Goal: Transaction & Acquisition: Purchase product/service

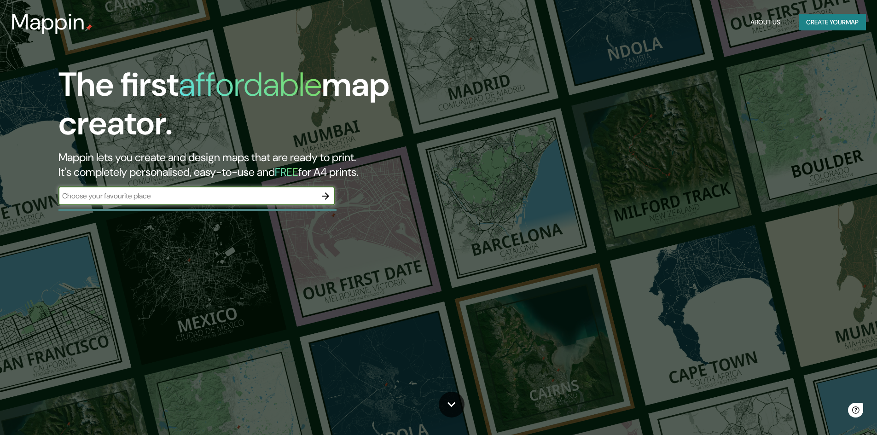
click at [330, 197] on icon "button" at bounding box center [325, 196] width 11 height 11
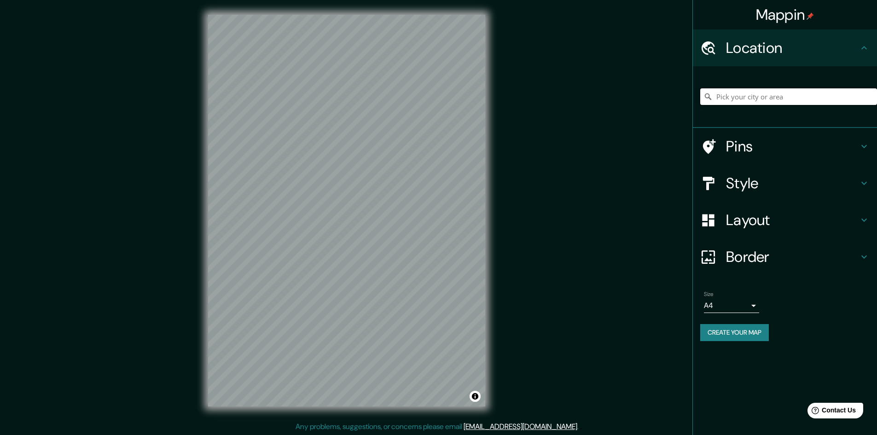
click at [766, 95] on input "Pick your city or area" at bounding box center [789, 96] width 177 height 17
type input "c"
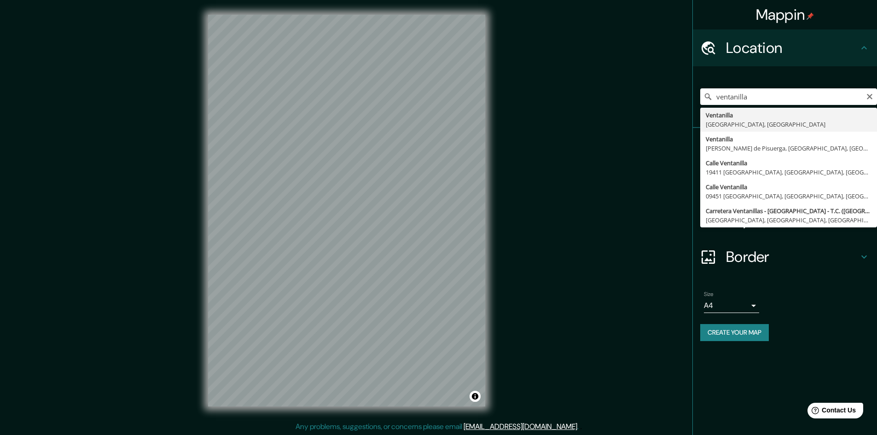
type input "Ventanilla, [GEOGRAPHIC_DATA], [GEOGRAPHIC_DATA]"
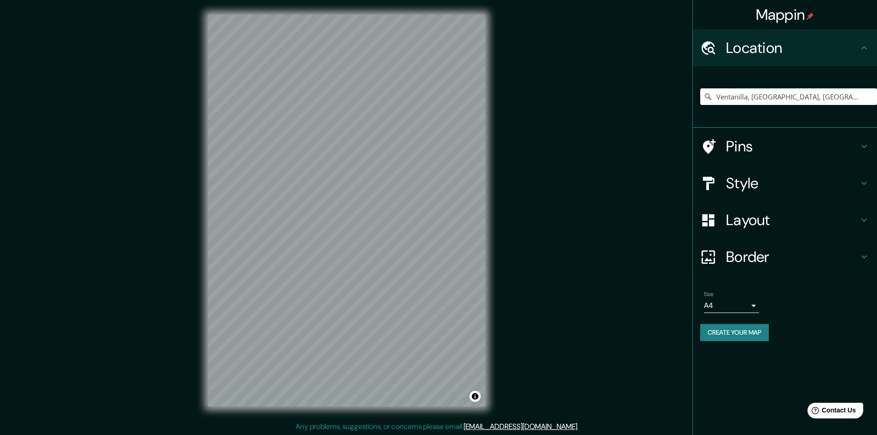
click at [777, 261] on h4 "Border" at bounding box center [792, 257] width 133 height 18
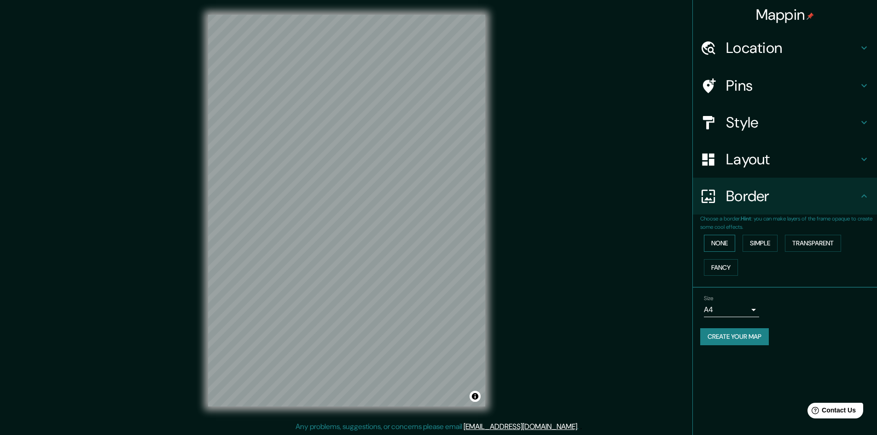
click at [718, 248] on button "None" at bounding box center [719, 243] width 31 height 17
drag, startPoint x: 745, startPoint y: 149, endPoint x: 745, endPoint y: 164, distance: 14.3
click at [745, 154] on div "Layout" at bounding box center [785, 159] width 184 height 37
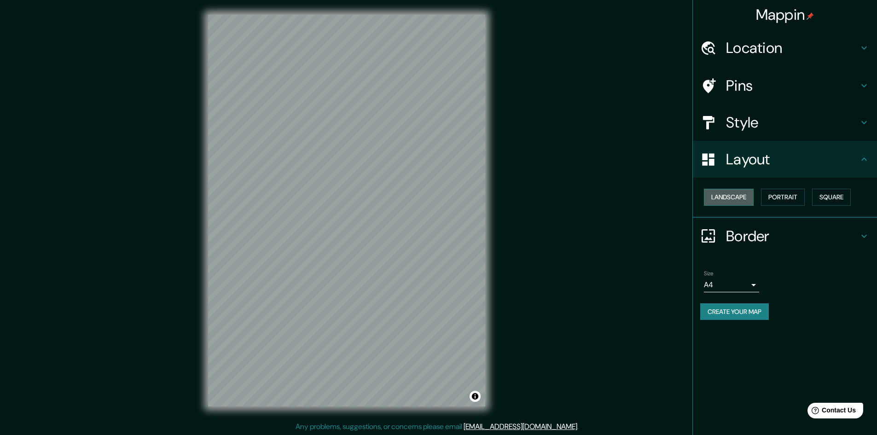
click at [749, 199] on button "Landscape" at bounding box center [729, 197] width 50 height 17
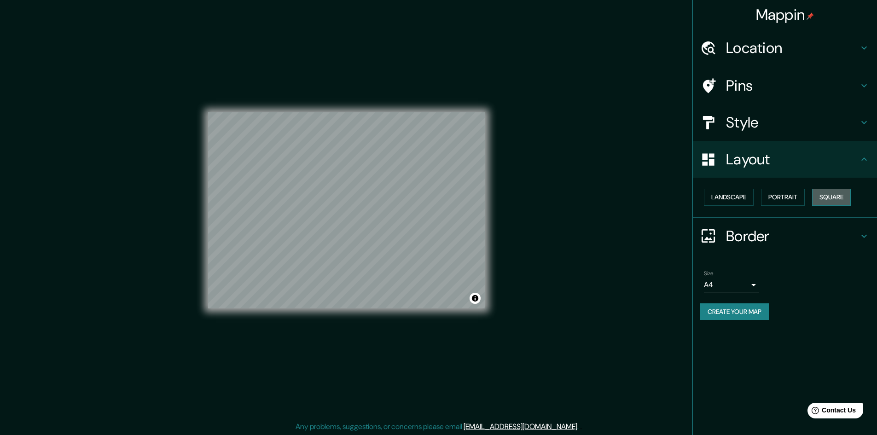
click at [819, 196] on button "Square" at bounding box center [832, 197] width 39 height 17
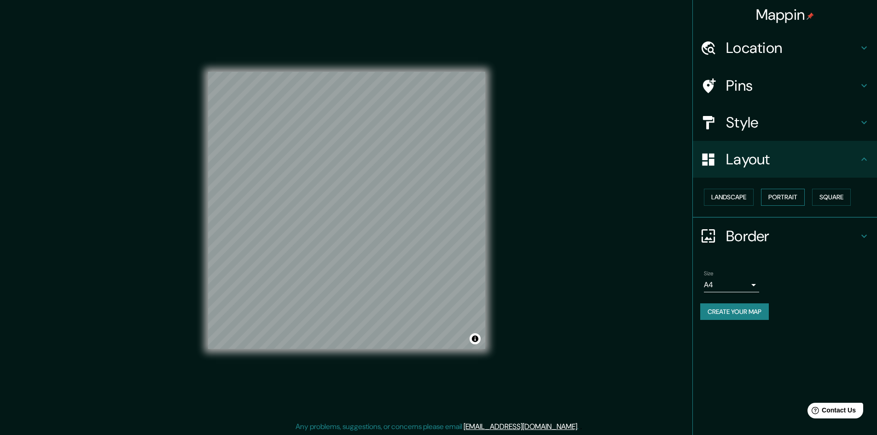
click at [781, 204] on button "Portrait" at bounding box center [783, 197] width 44 height 17
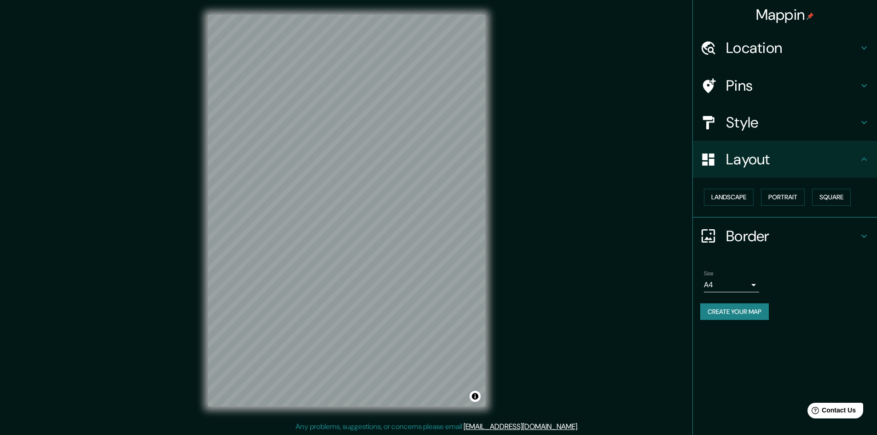
click at [760, 113] on h4 "Style" at bounding box center [792, 122] width 133 height 18
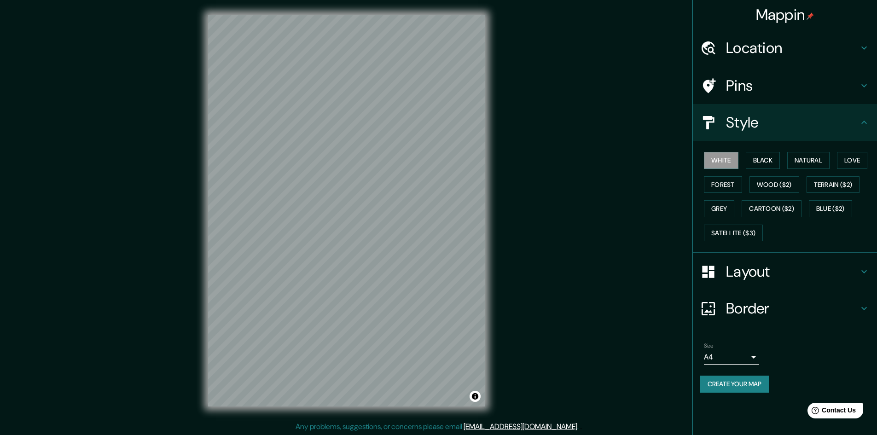
click at [775, 84] on h4 "Pins" at bounding box center [792, 85] width 133 height 18
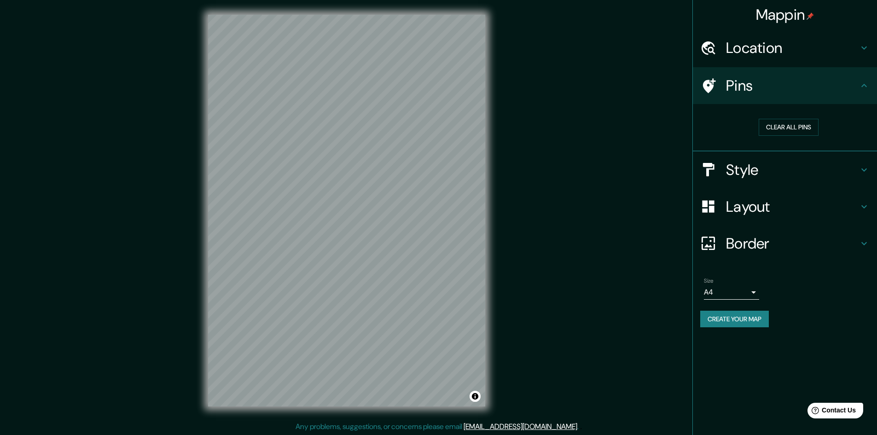
click at [766, 167] on h4 "Style" at bounding box center [792, 170] width 133 height 18
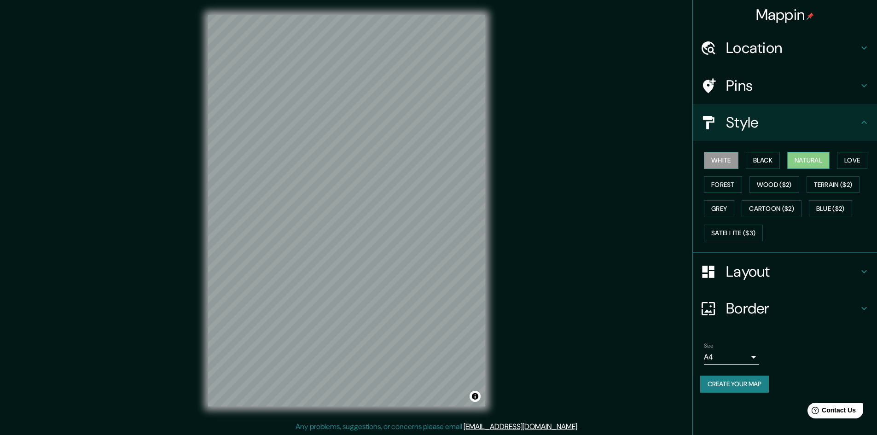
click at [802, 155] on button "Natural" at bounding box center [809, 160] width 42 height 17
click at [855, 158] on button "Love" at bounding box center [852, 160] width 30 height 17
click at [768, 162] on button "Black" at bounding box center [763, 160] width 35 height 17
click at [857, 158] on button "Love" at bounding box center [852, 160] width 30 height 17
click at [717, 190] on button "Forest" at bounding box center [723, 184] width 38 height 17
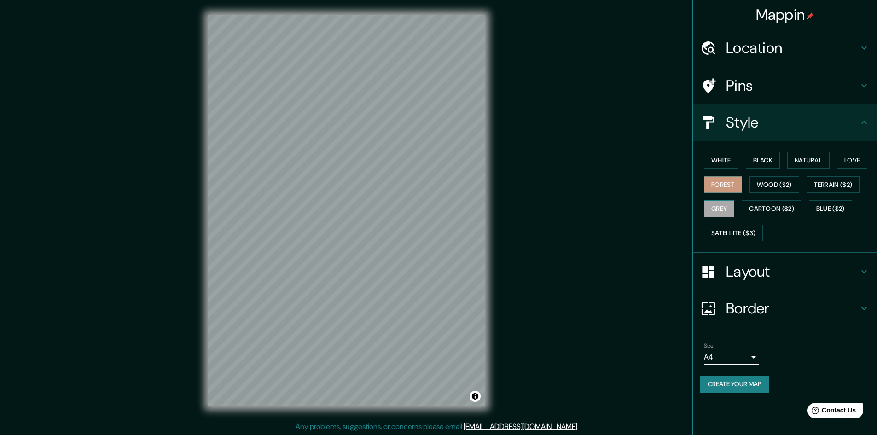
click at [717, 210] on button "Grey" at bounding box center [719, 208] width 30 height 17
click at [728, 164] on button "White" at bounding box center [721, 160] width 35 height 17
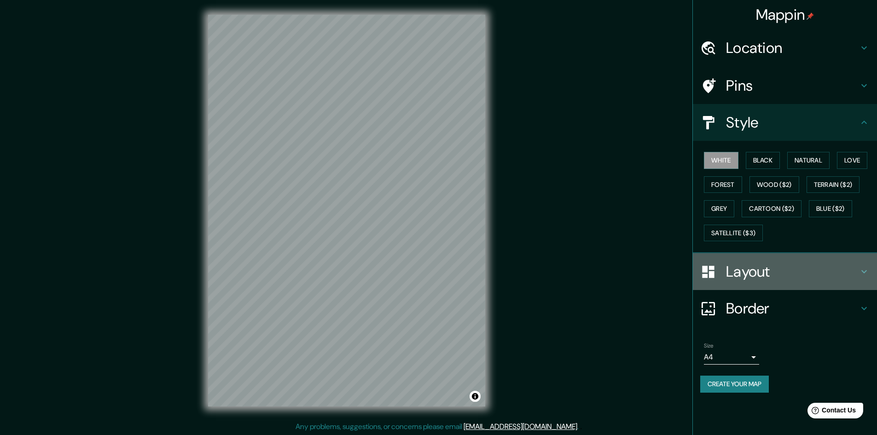
click at [719, 273] on div at bounding box center [714, 272] width 26 height 16
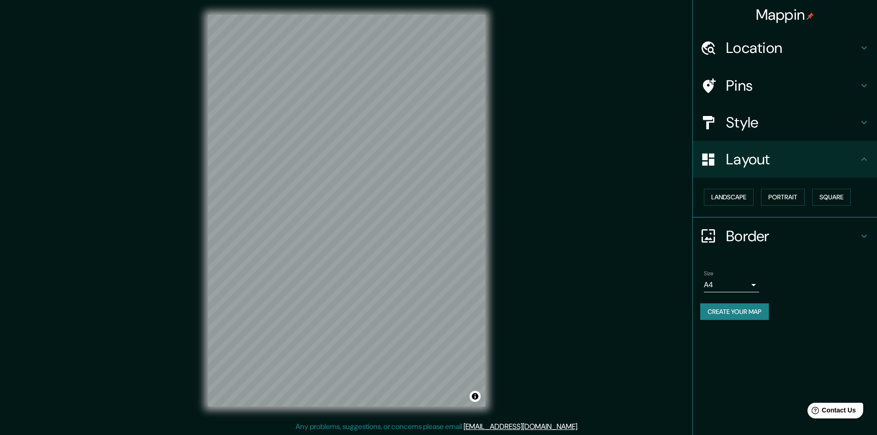
click at [533, 209] on div "Mappin Location [GEOGRAPHIC_DATA], [GEOGRAPHIC_DATA], [GEOGRAPHIC_DATA] Pins St…" at bounding box center [438, 218] width 877 height 436
